Goal: Information Seeking & Learning: Learn about a topic

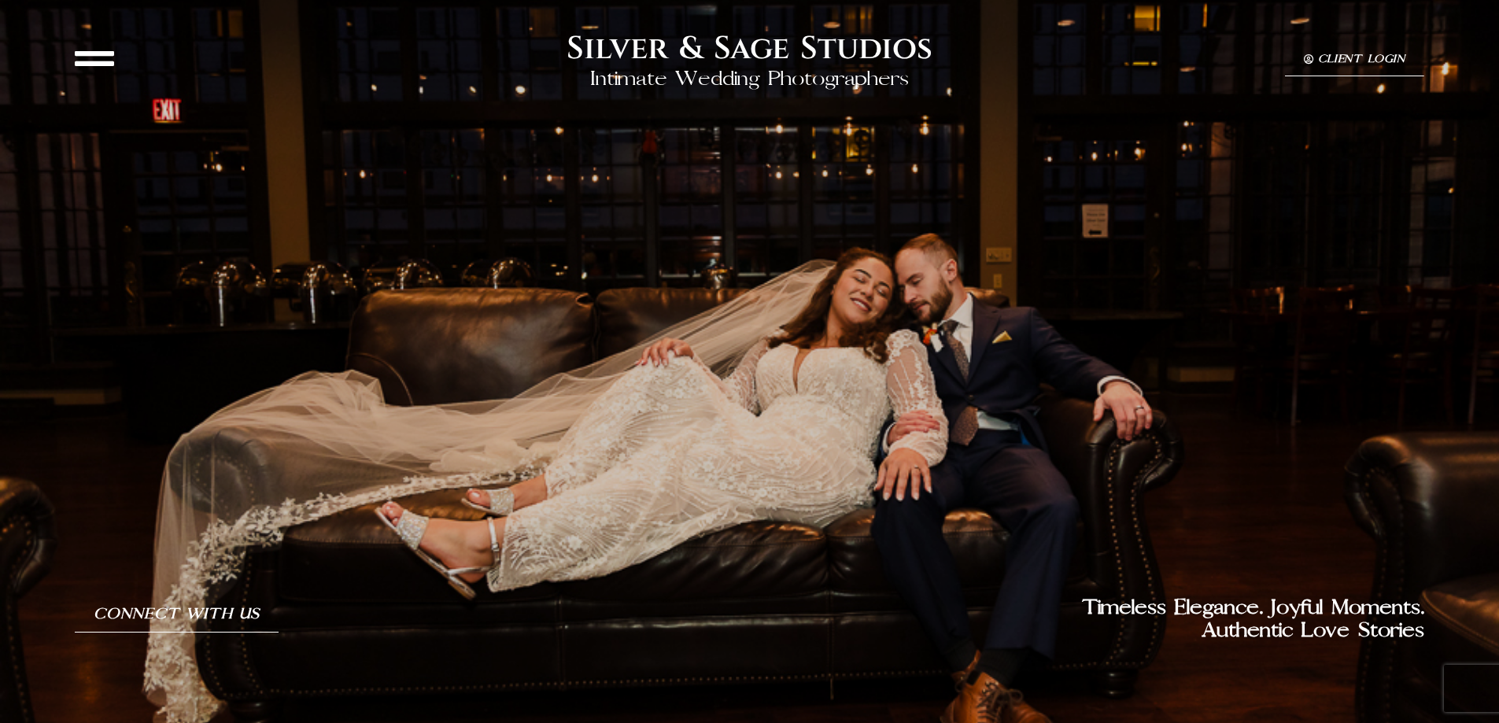
click at [98, 61] on icon at bounding box center [94, 58] width 39 height 39
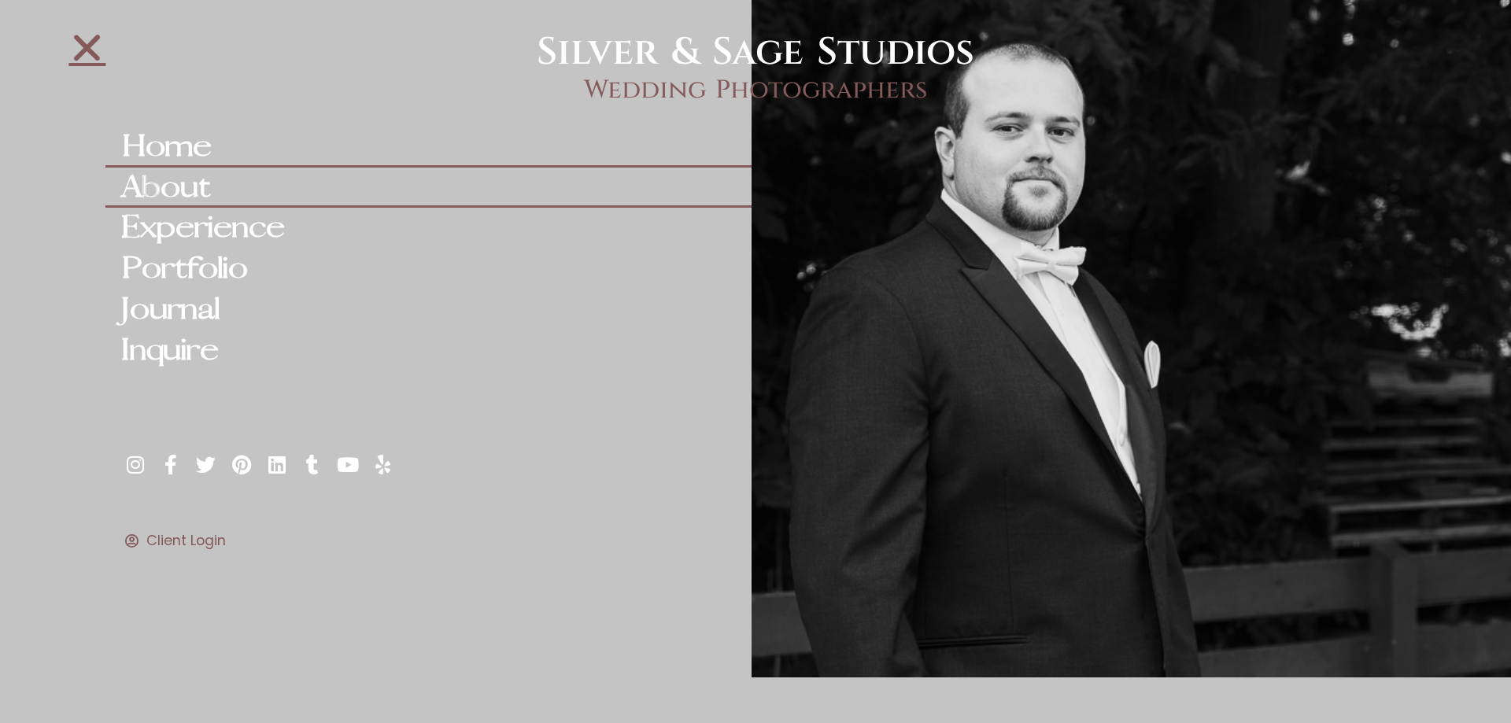
click at [175, 183] on link "About" at bounding box center [427, 188] width 645 height 41
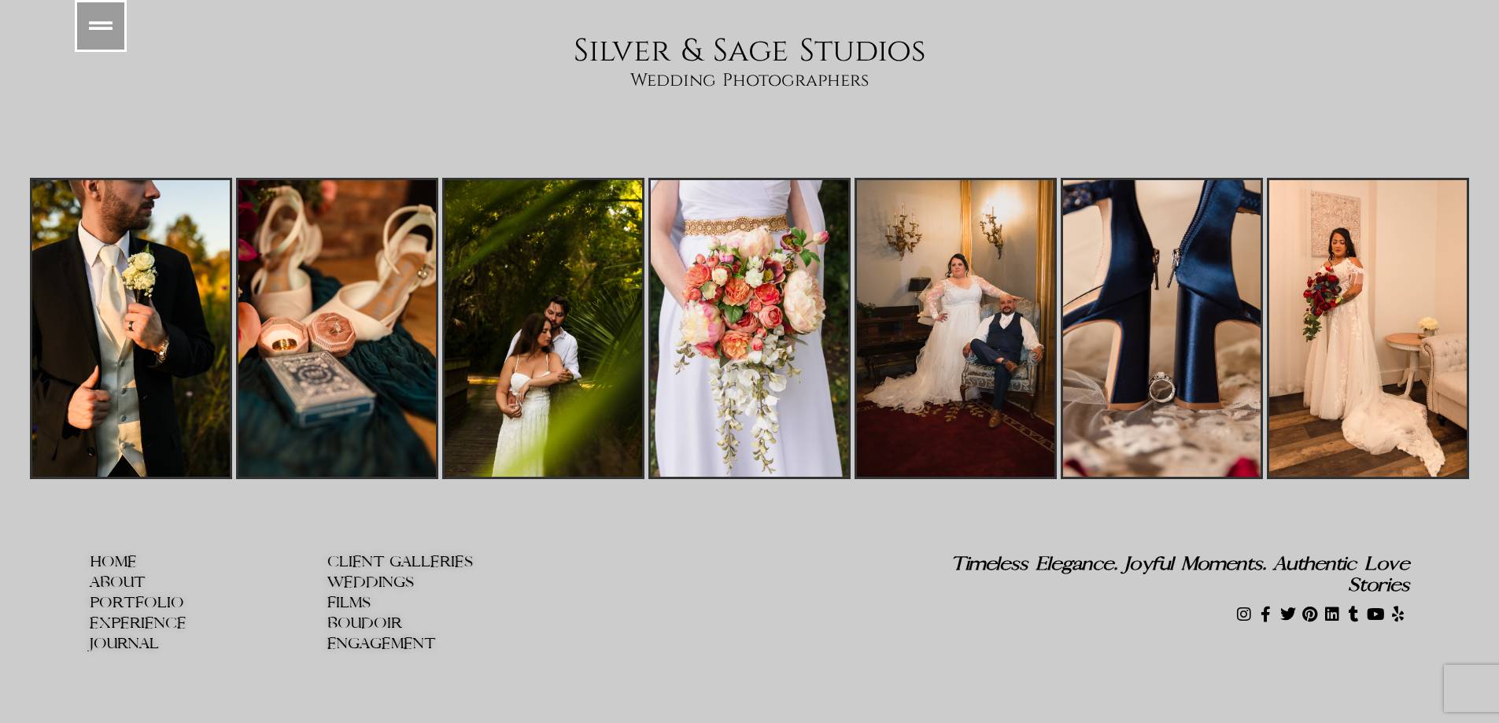
scroll to position [8436, 0]
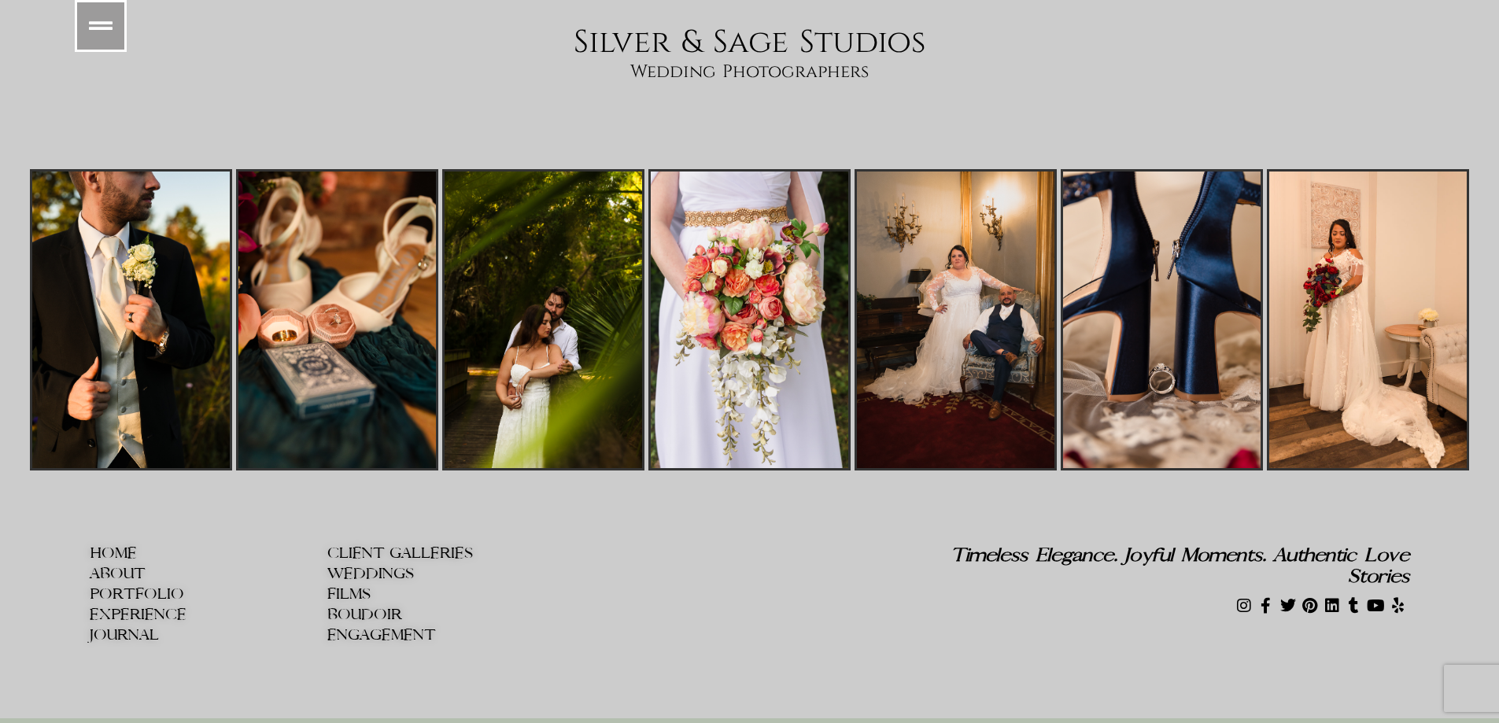
click at [364, 566] on span "WEDDINGS" at bounding box center [370, 574] width 87 height 17
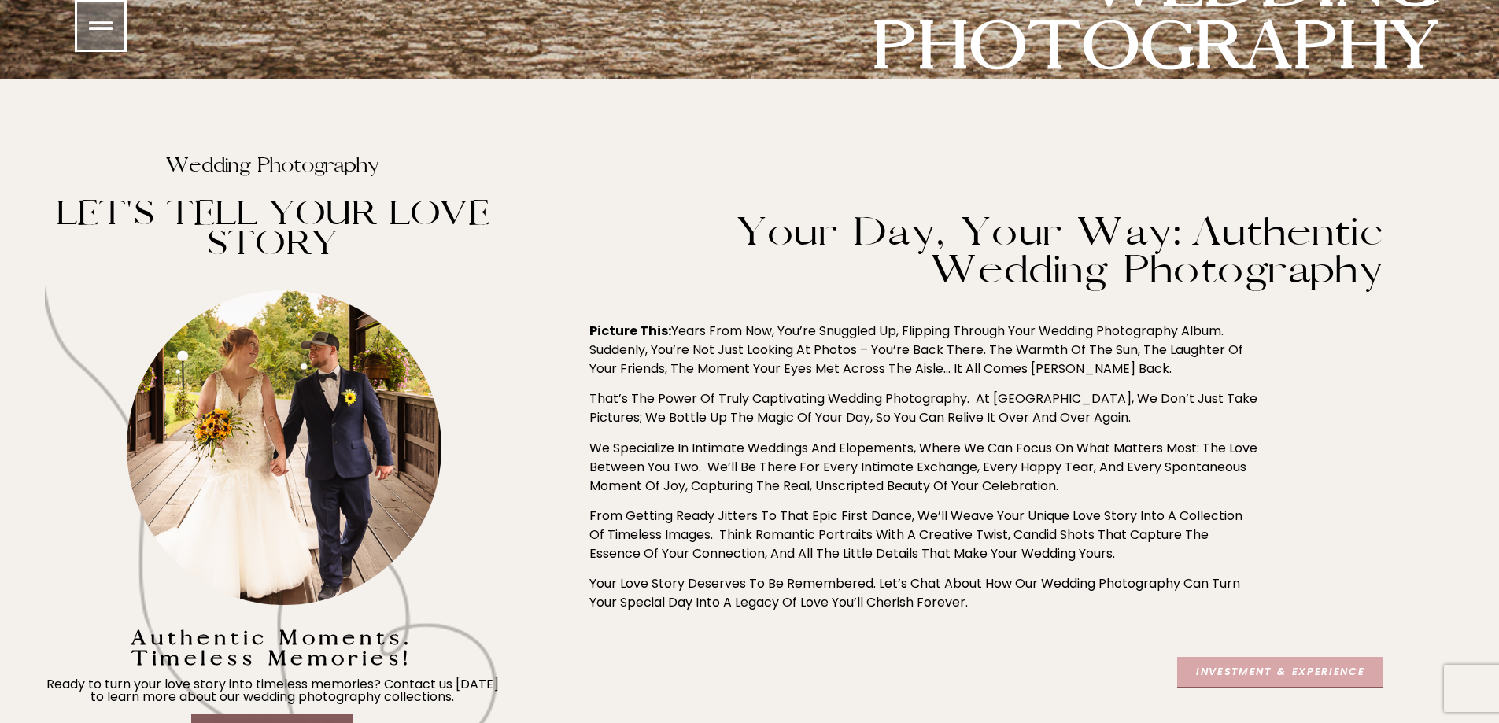
scroll to position [551, 0]
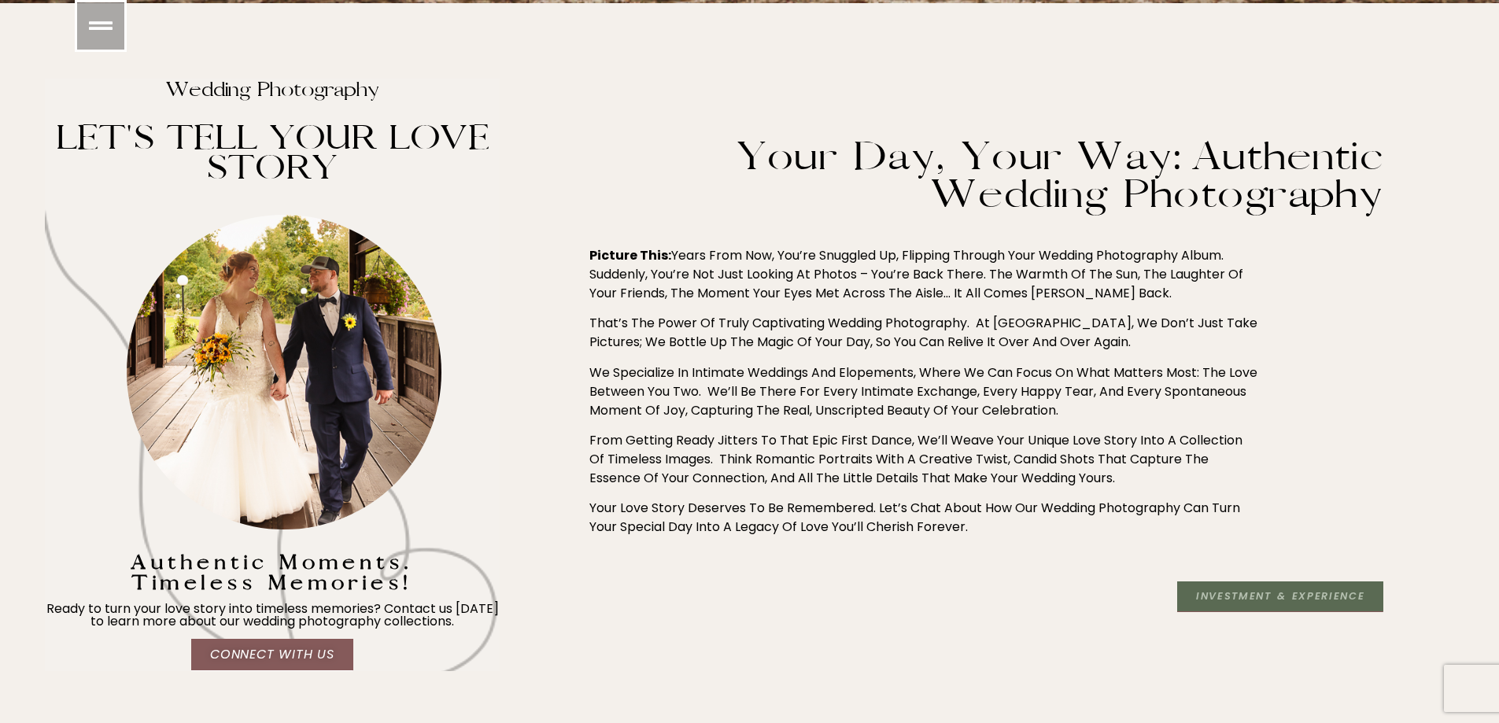
click at [1246, 603] on link "Investment & Experience" at bounding box center [1280, 597] width 206 height 31
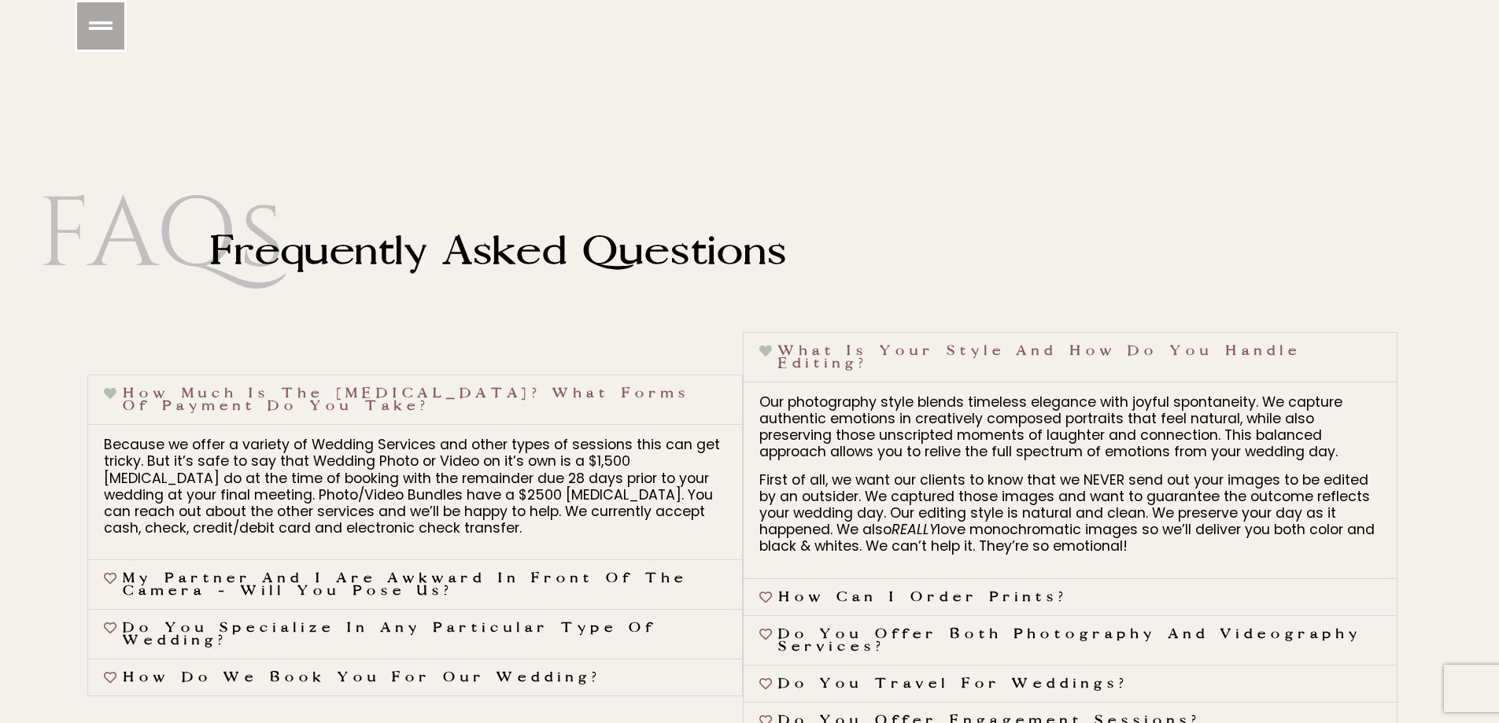
scroll to position [7082, 0]
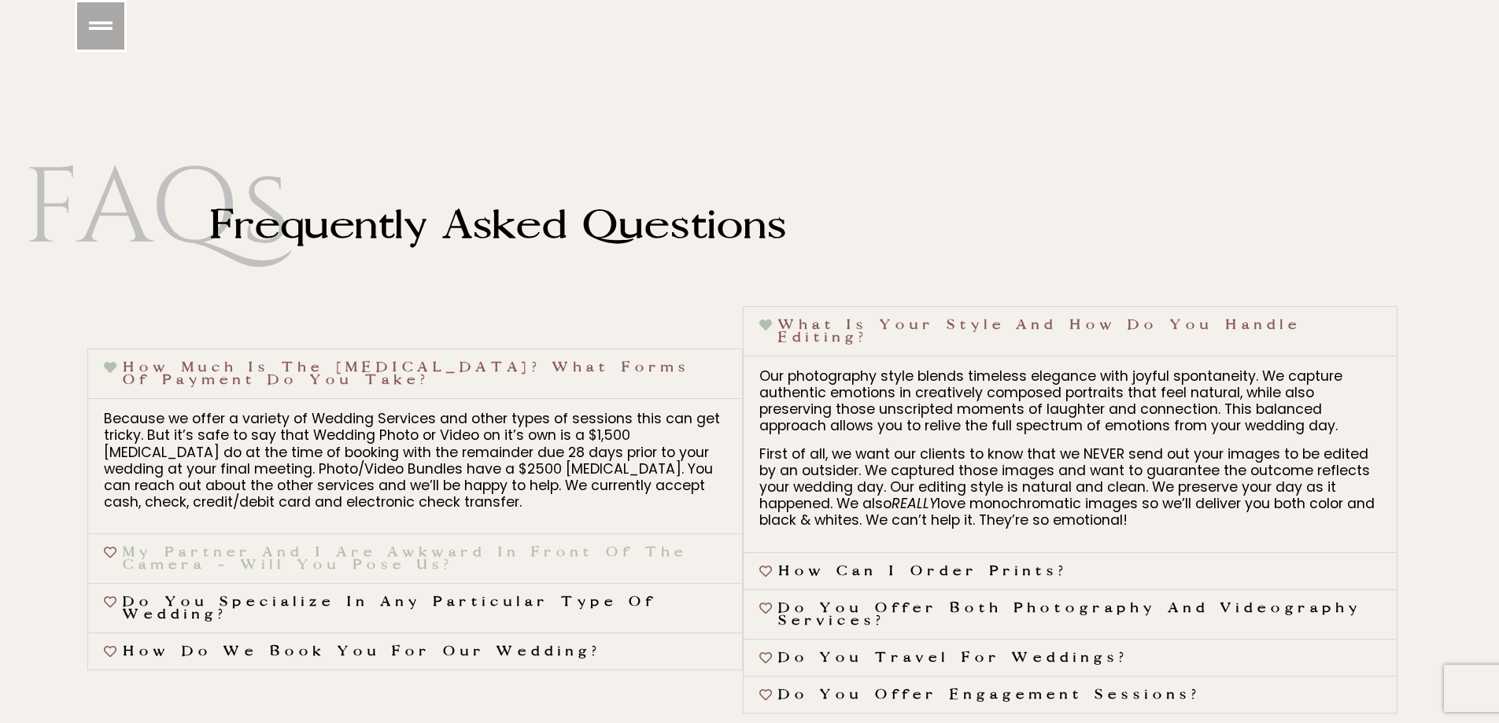
click at [526, 551] on link "My partner and I are awkward in front of the camera - will you pose us?" at bounding box center [405, 559] width 564 height 28
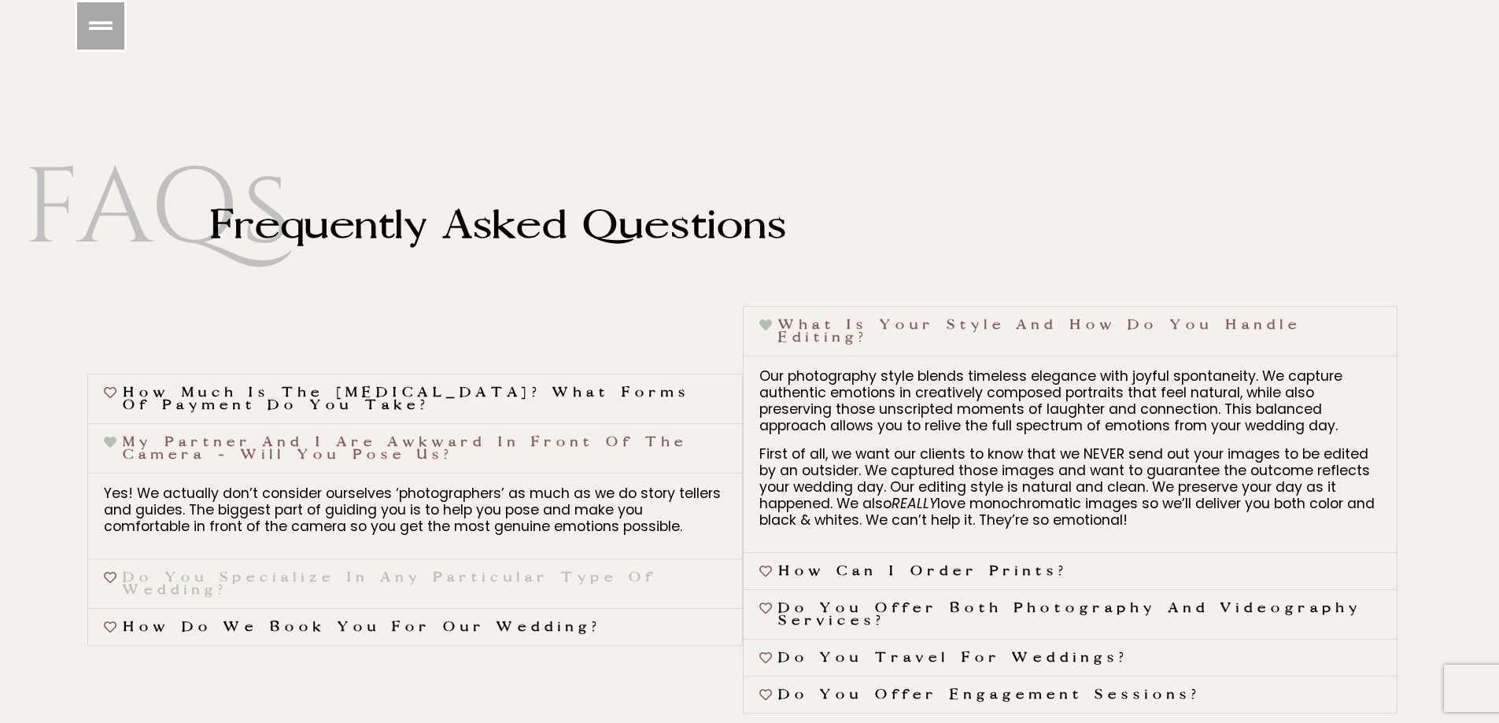
click at [534, 571] on link "Do you specialize in any particular type of wedding?" at bounding box center [390, 584] width 534 height 28
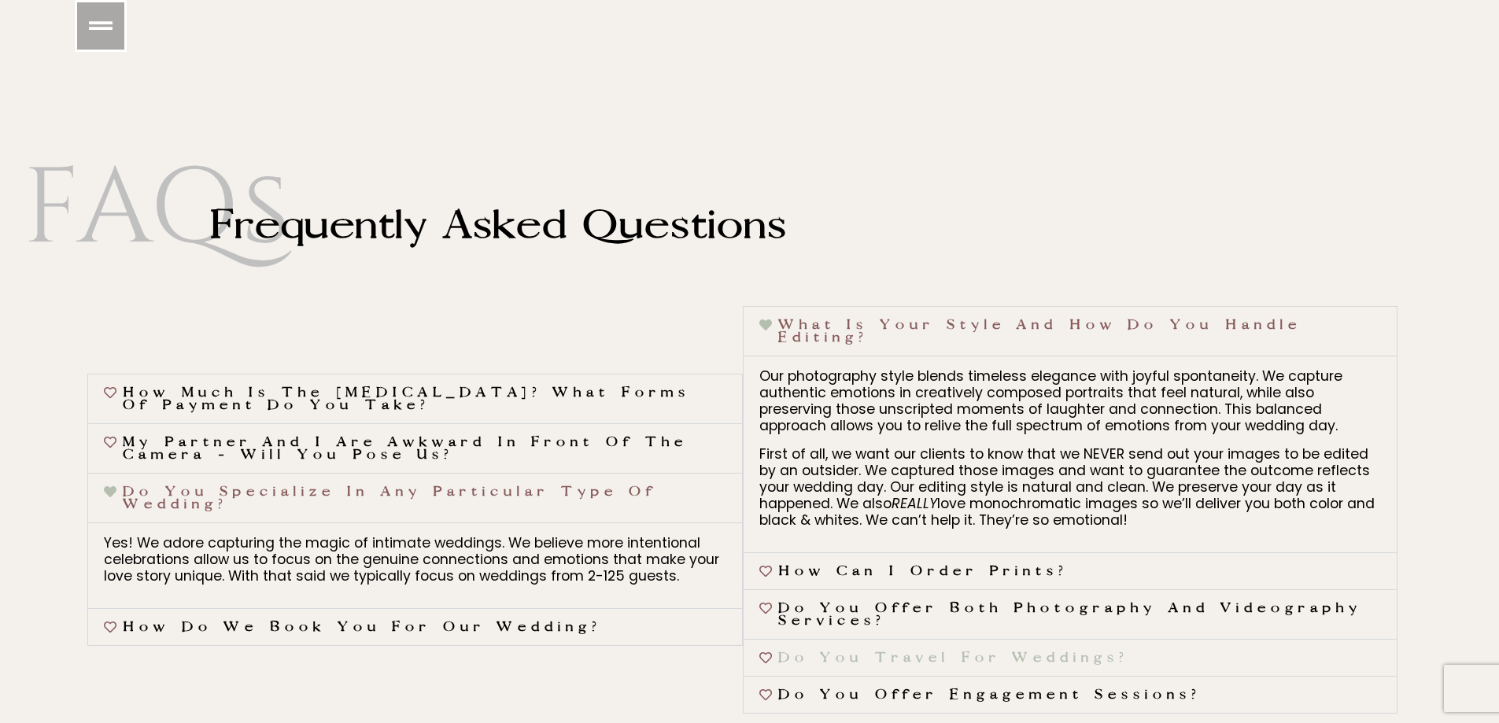
click at [893, 664] on link "Do you travel for weddings?" at bounding box center [953, 658] width 350 height 16
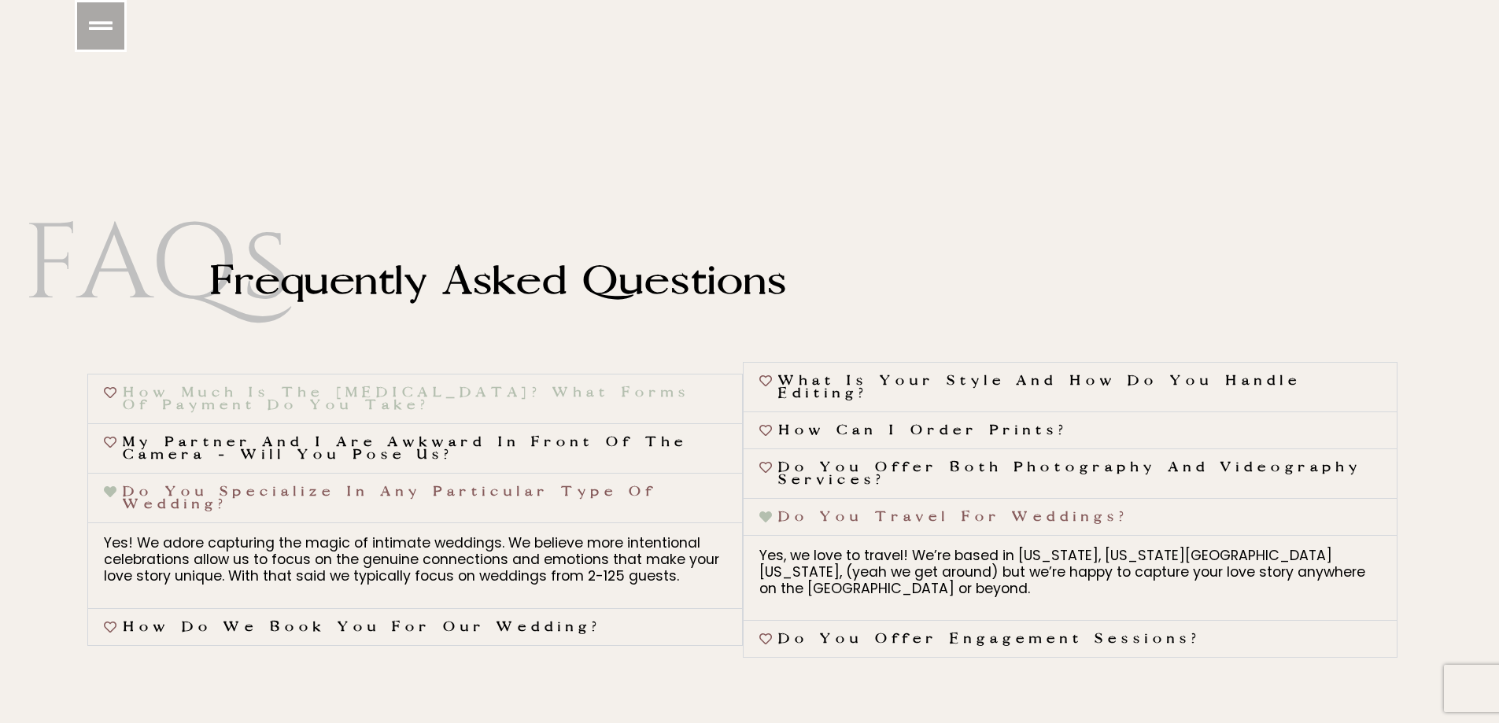
click at [502, 387] on link "How much is the [MEDICAL_DATA]? What forms of payment do you take?" at bounding box center [406, 399] width 567 height 28
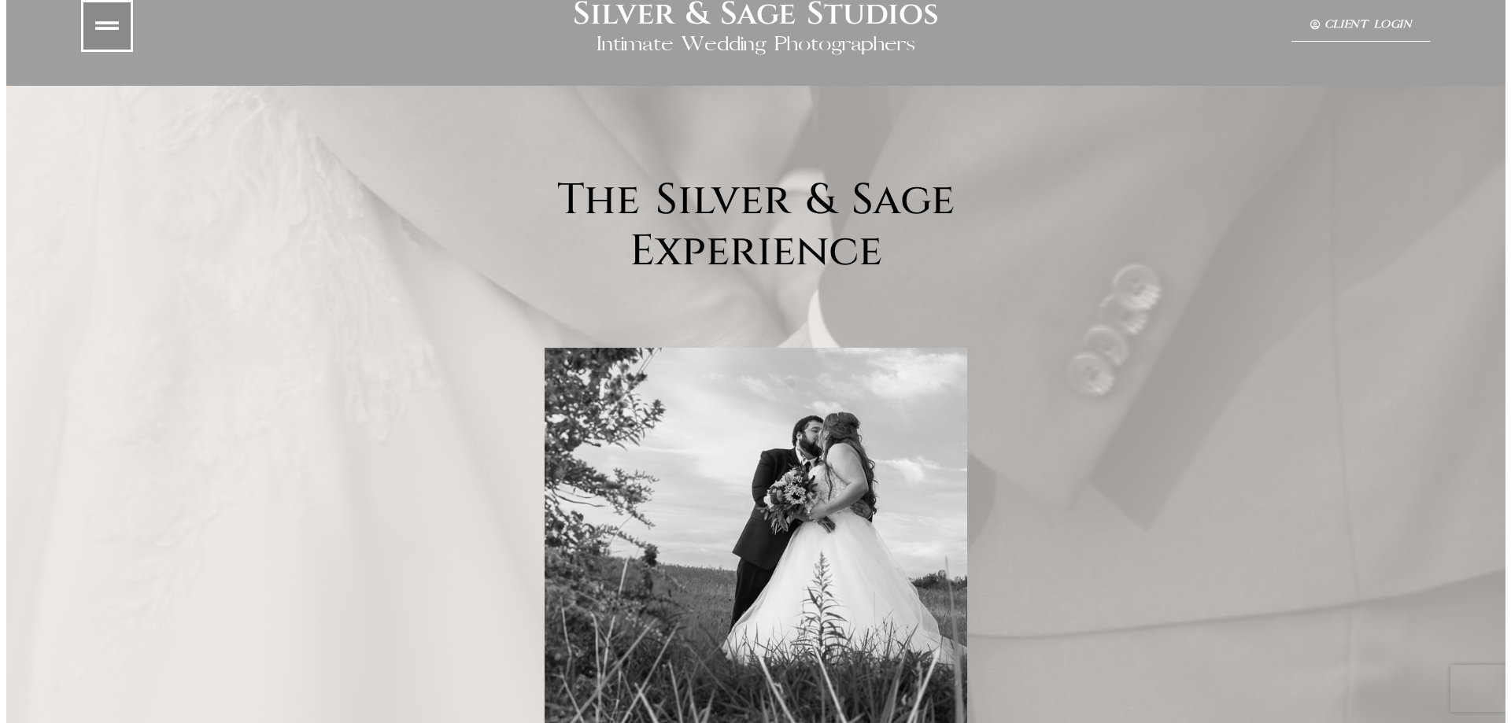
scroll to position [0, 0]
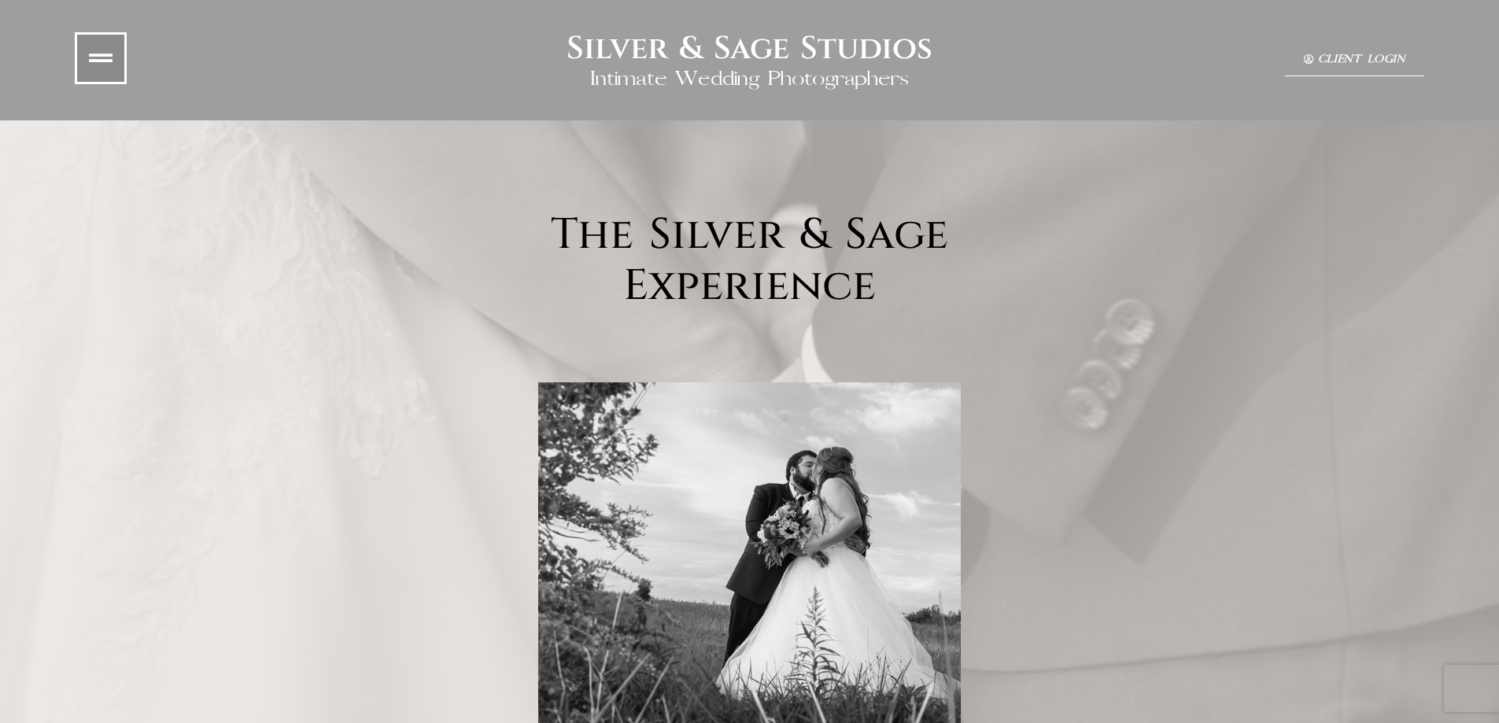
click at [109, 61] on icon at bounding box center [101, 58] width 24 height 24
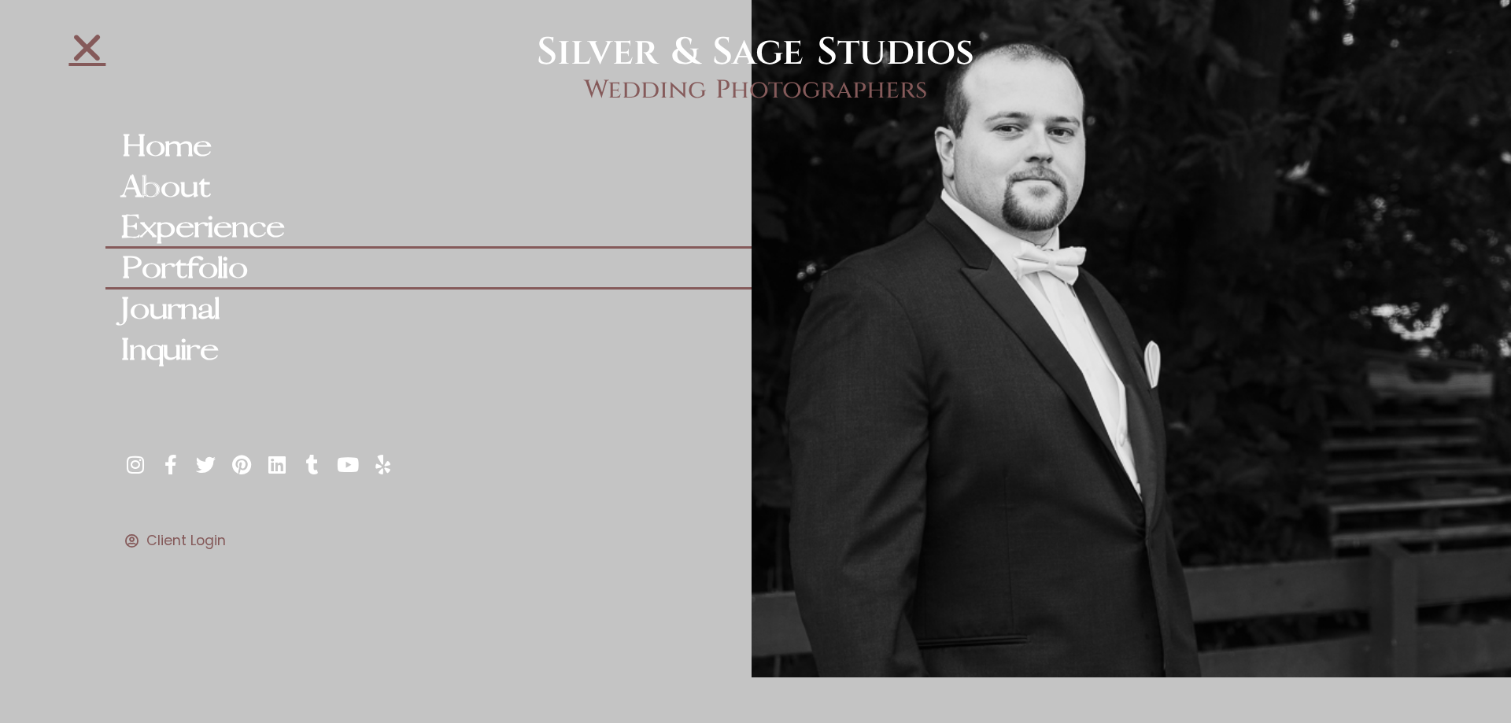
click at [206, 265] on link "Portfolio" at bounding box center [427, 269] width 645 height 41
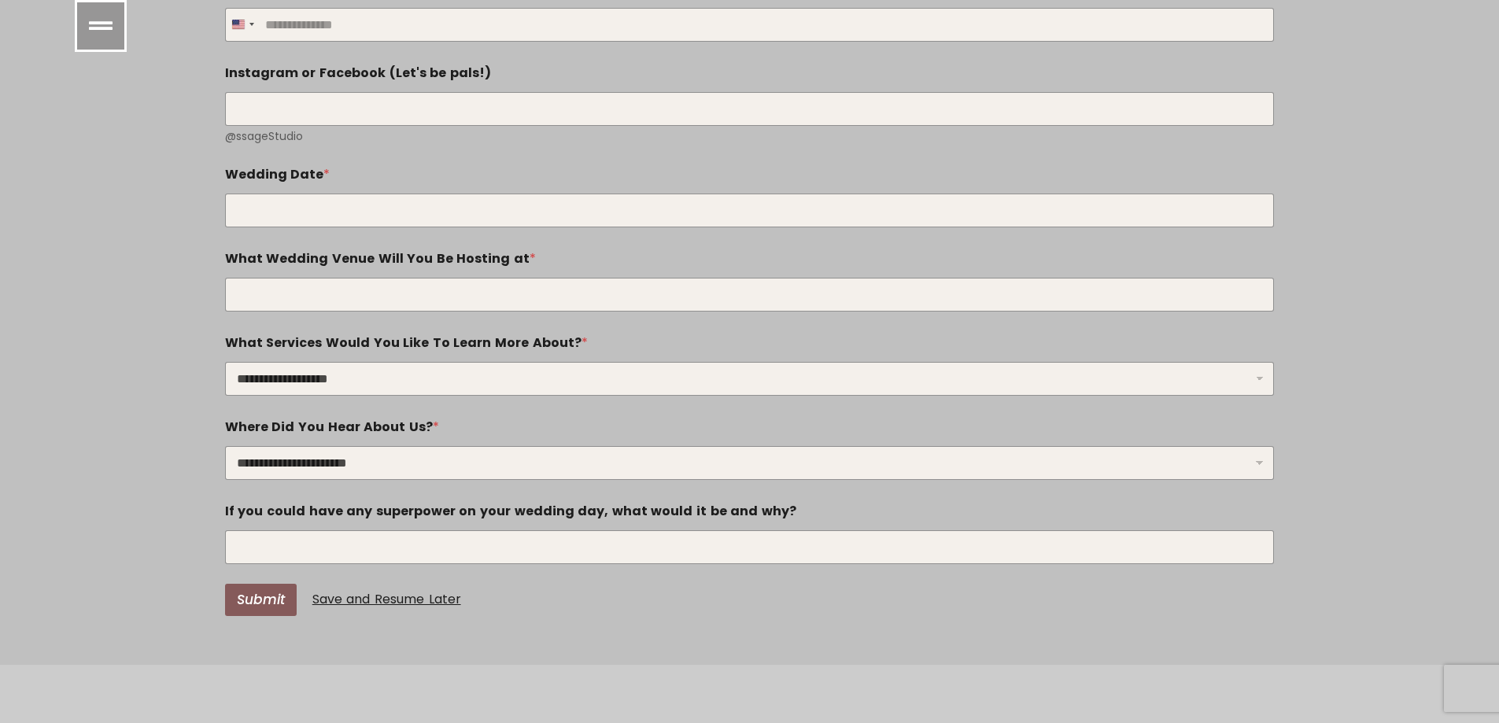
scroll to position [5347, 0]
click at [507, 360] on select "**********" at bounding box center [750, 377] width 1050 height 34
click at [225, 360] on select "**********" at bounding box center [750, 377] width 1050 height 34
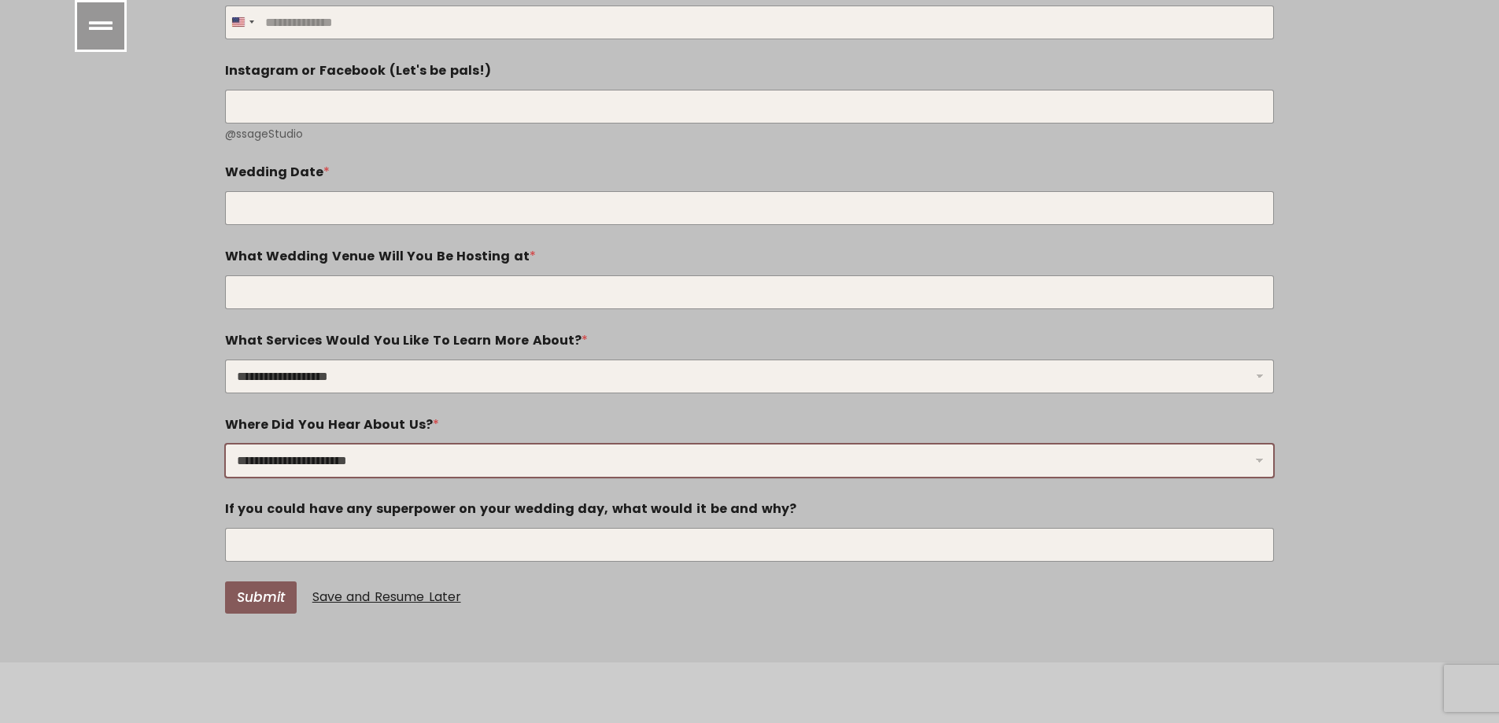
click at [454, 444] on select "**********" at bounding box center [750, 461] width 1050 height 34
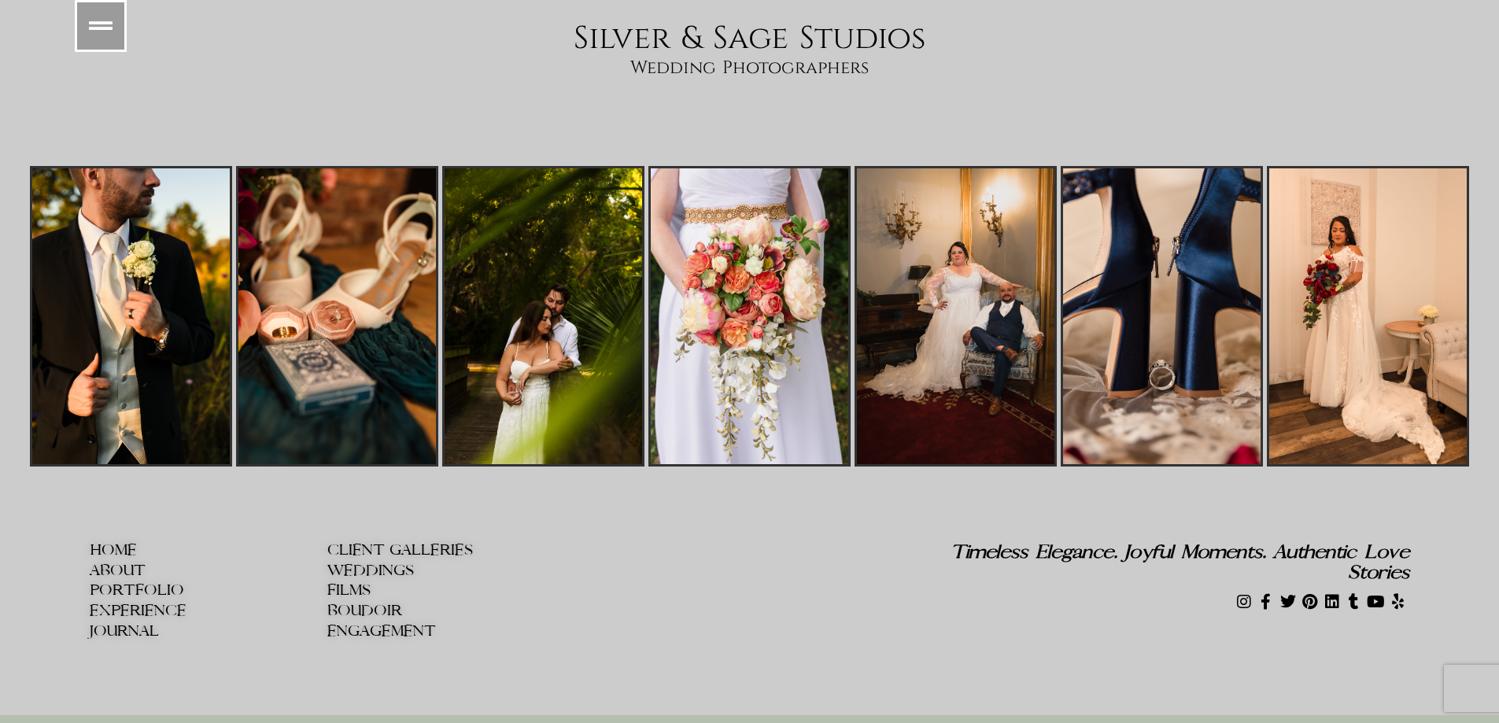
scroll to position [6099, 0]
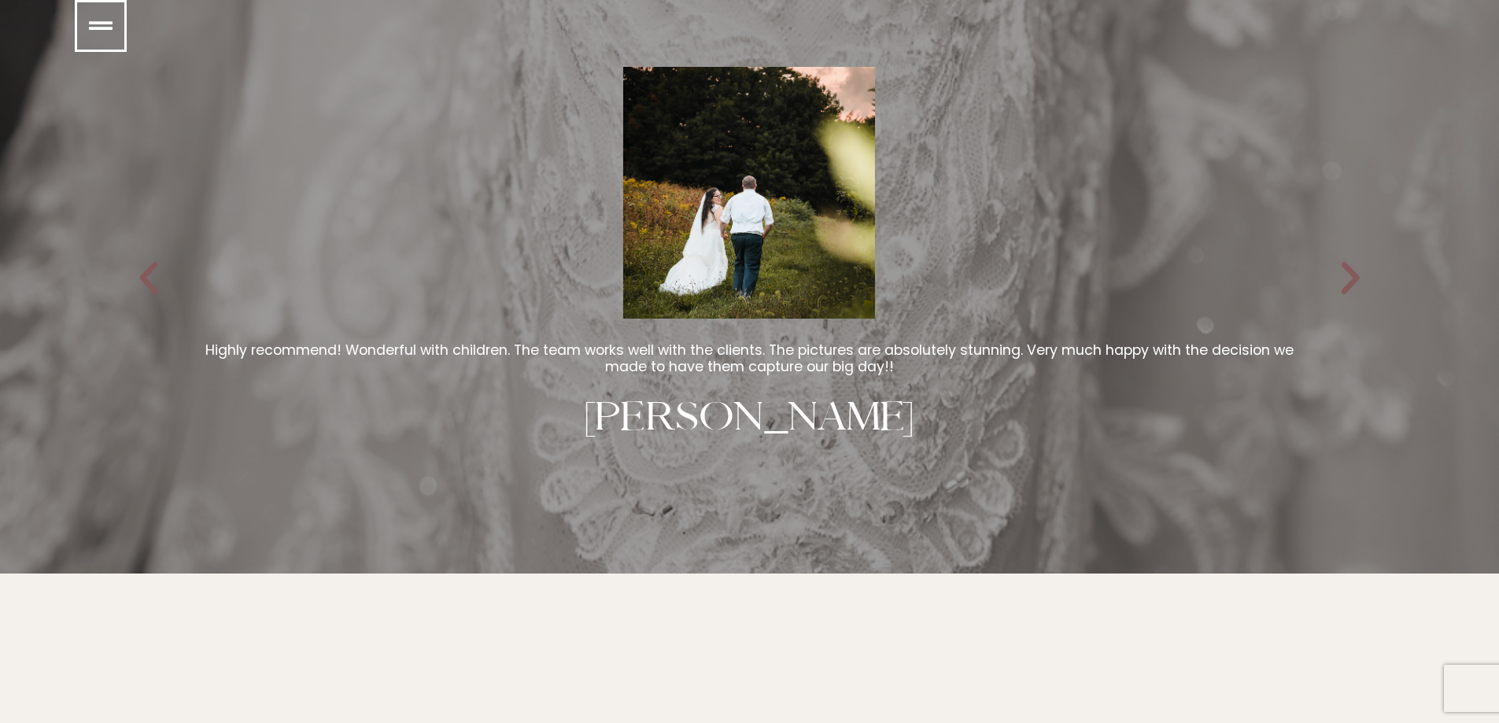
scroll to position [3305, 0]
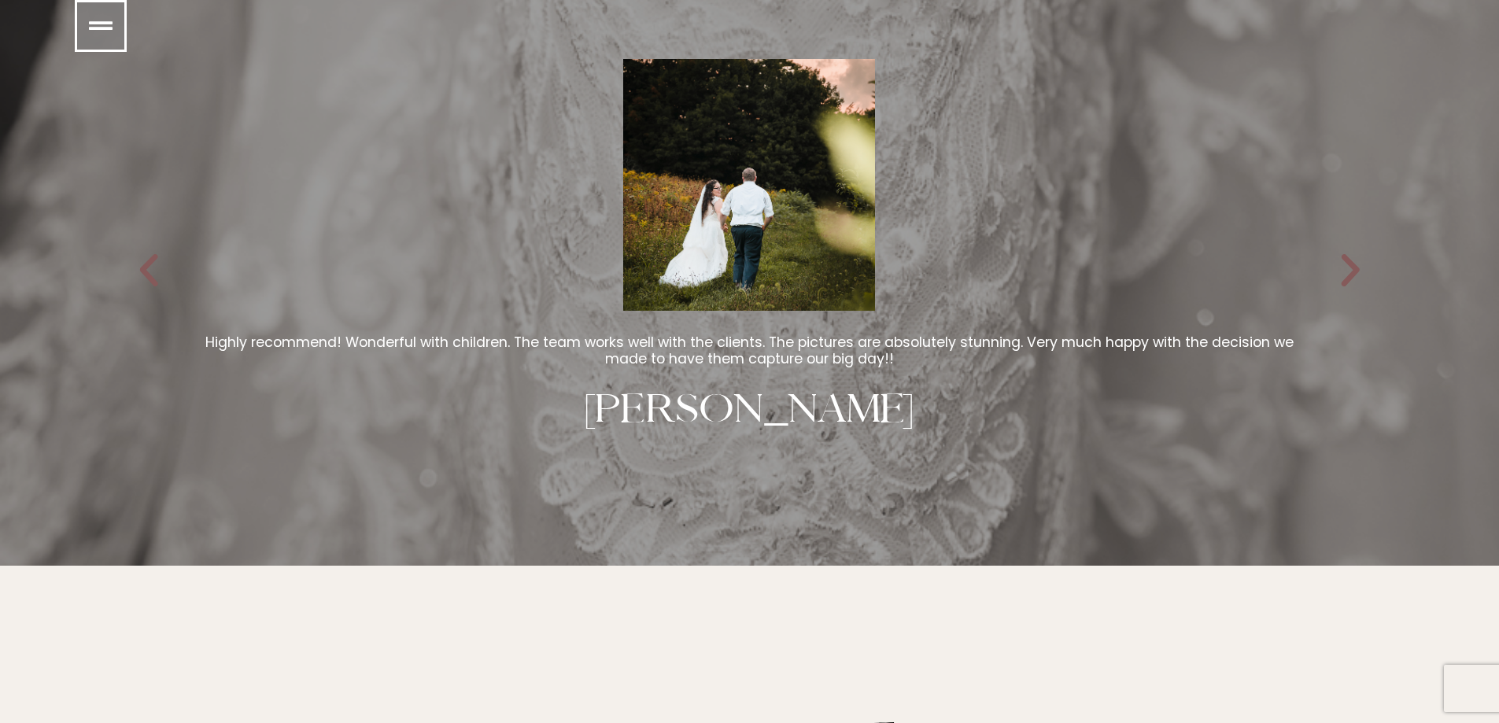
click at [1357, 270] on icon "Next slide" at bounding box center [1350, 270] width 42 height 42
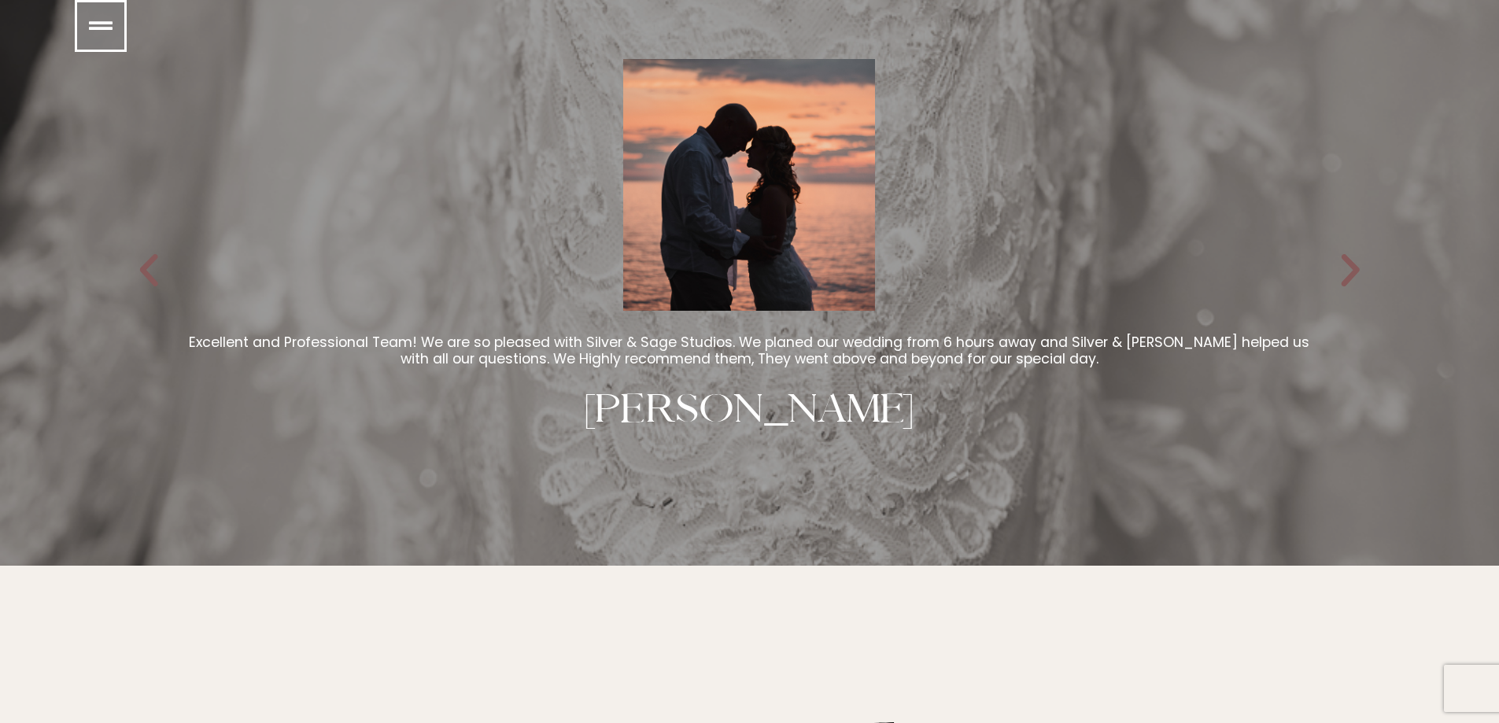
click at [1357, 269] on icon "Next slide" at bounding box center [1350, 270] width 42 height 42
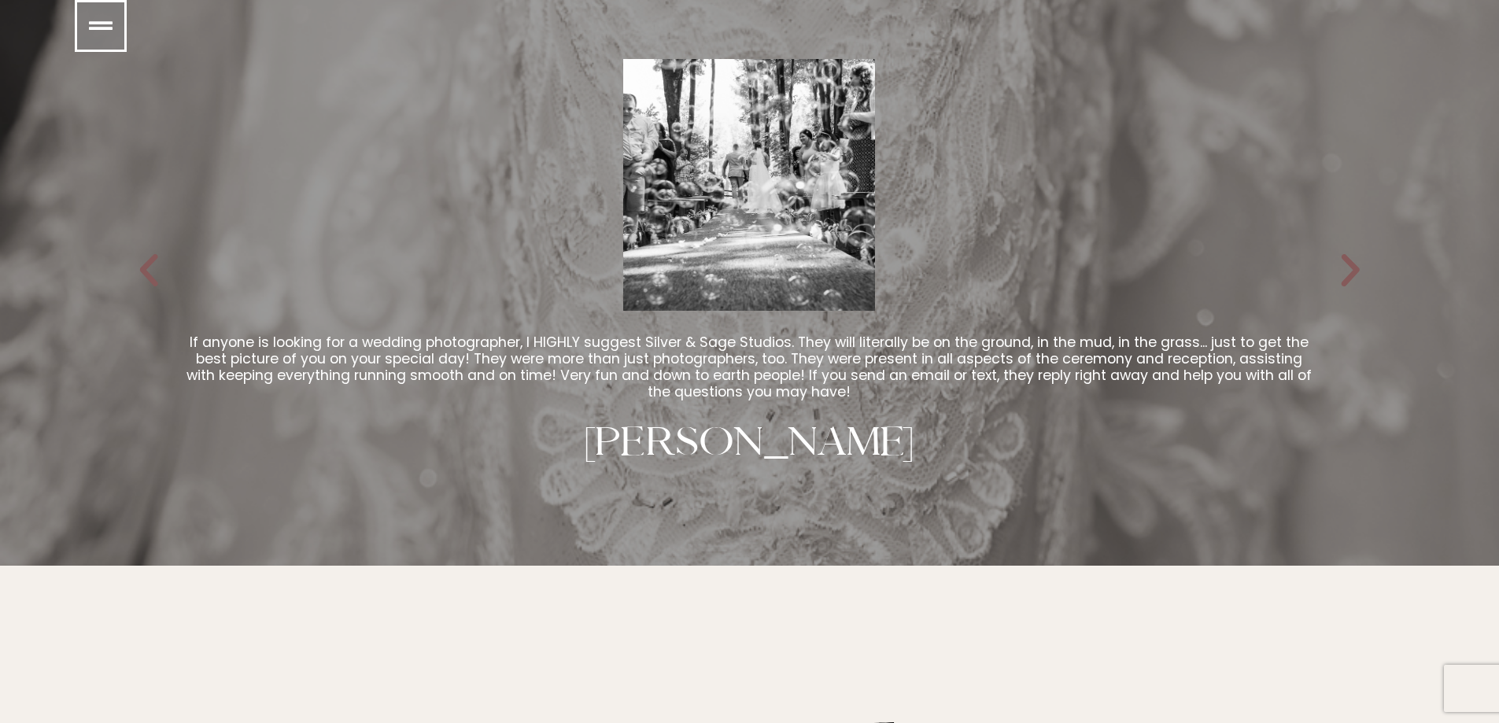
click at [1357, 269] on icon "Next slide" at bounding box center [1350, 270] width 42 height 42
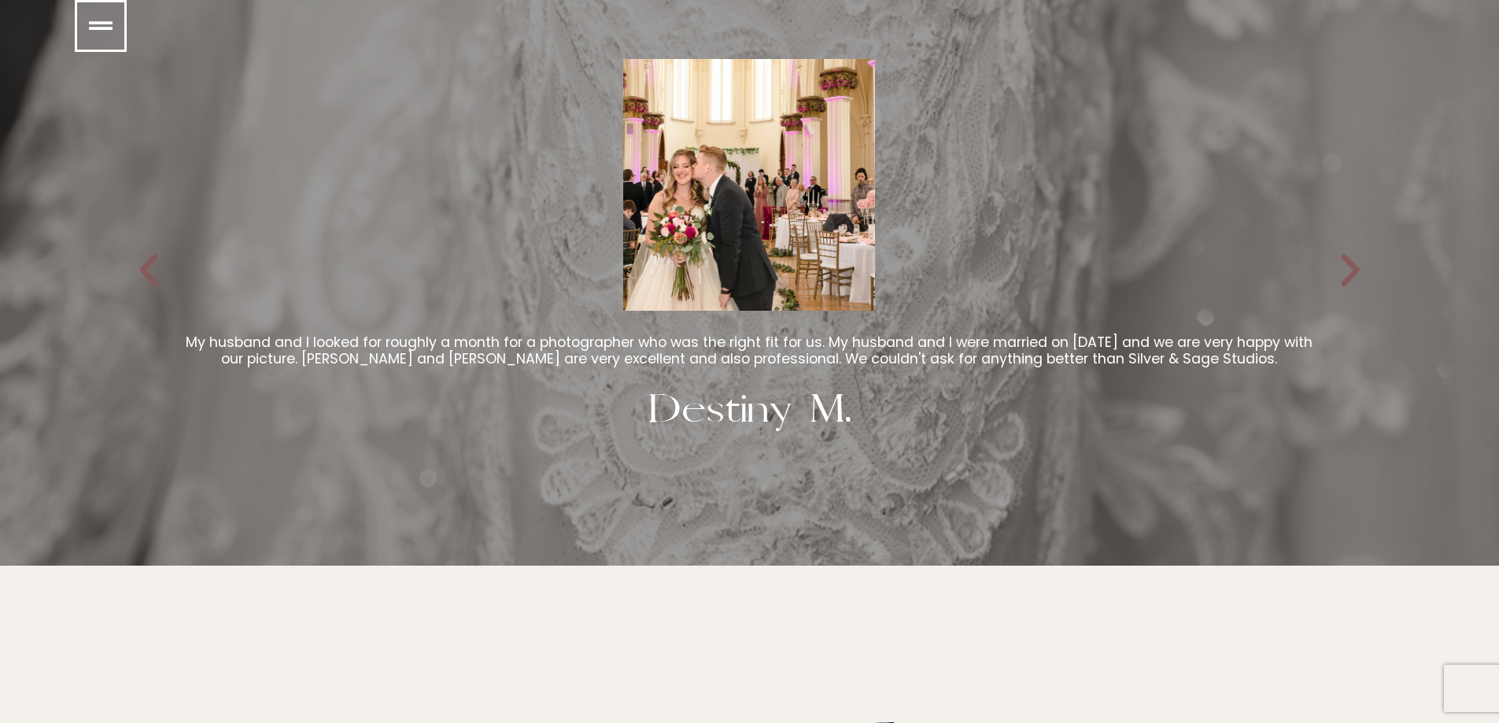
click at [1357, 269] on icon "Next slide" at bounding box center [1350, 270] width 42 height 42
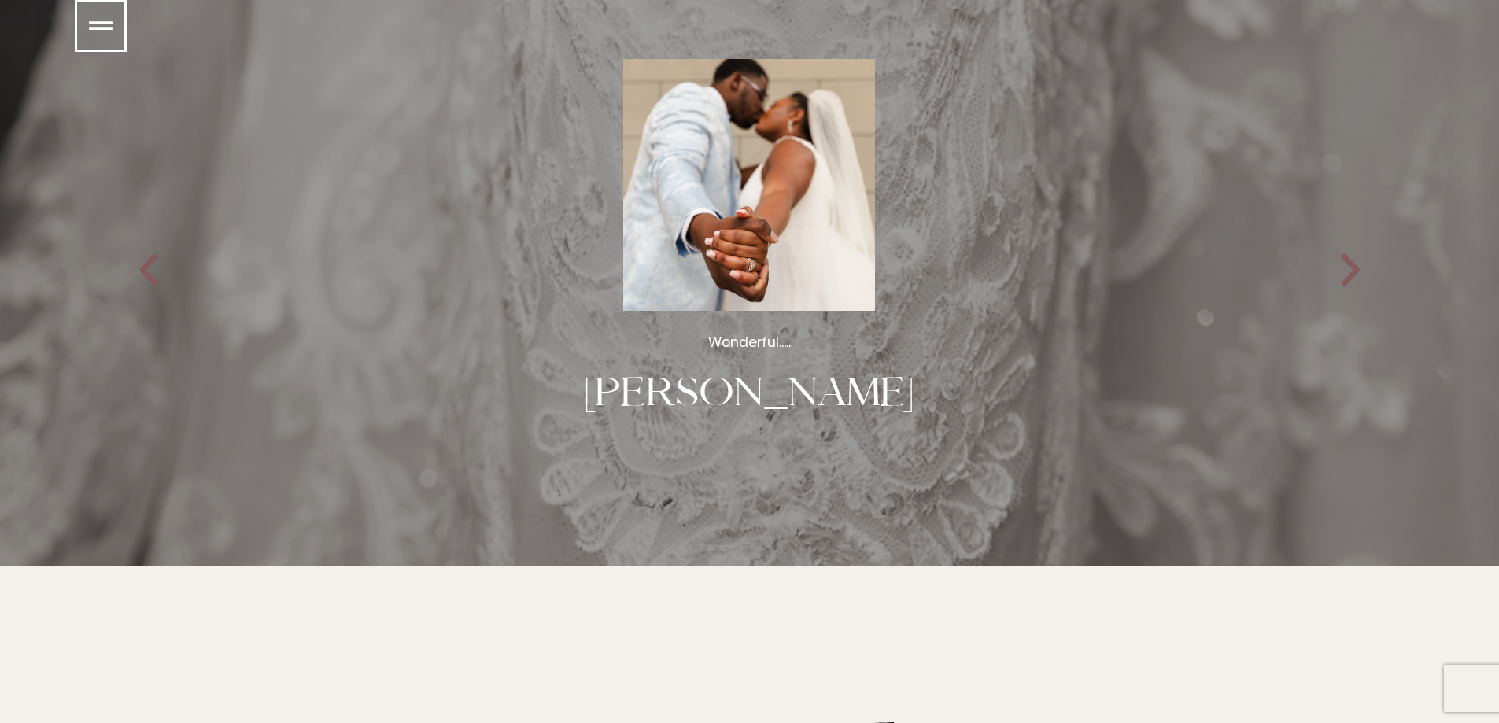
click at [1360, 277] on icon "Next slide" at bounding box center [1350, 270] width 42 height 42
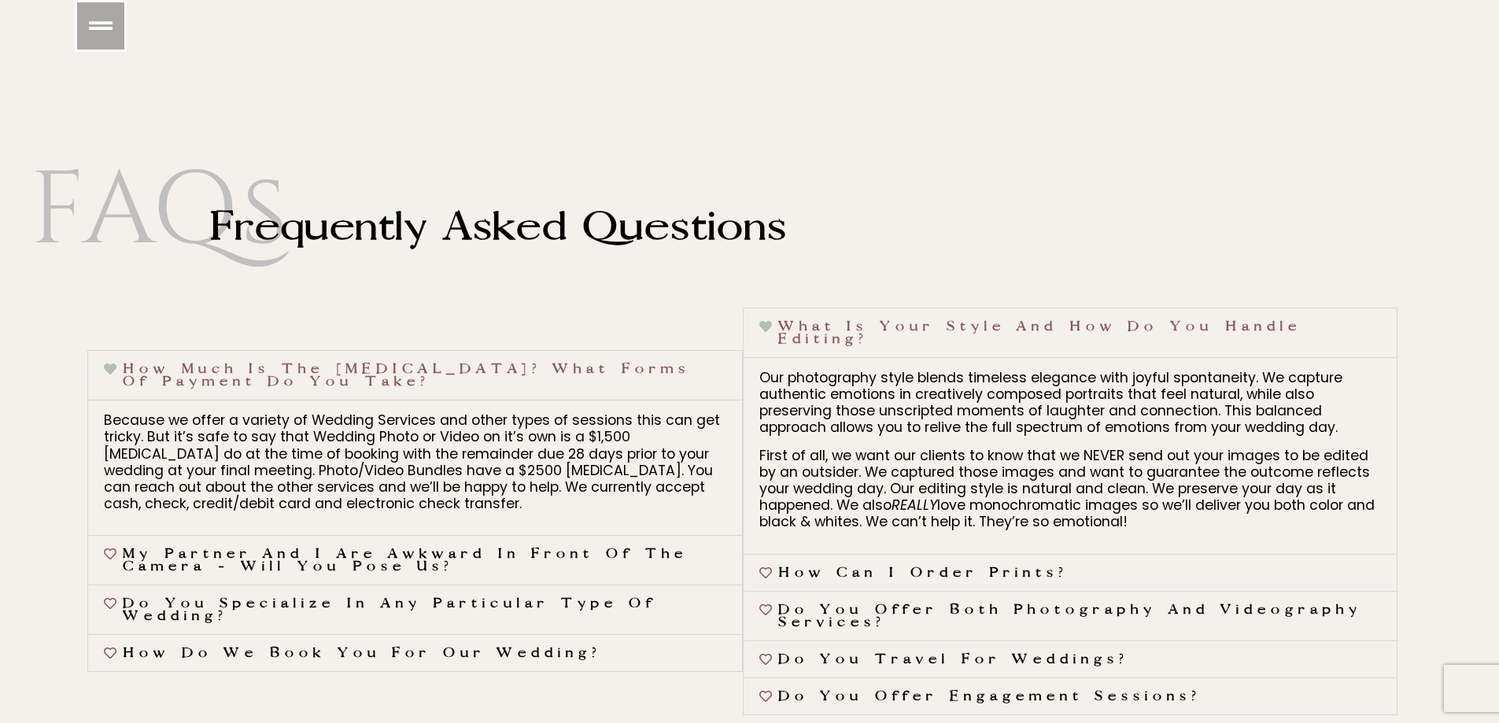
scroll to position [7082, 0]
